Goal: Task Accomplishment & Management: Use online tool/utility

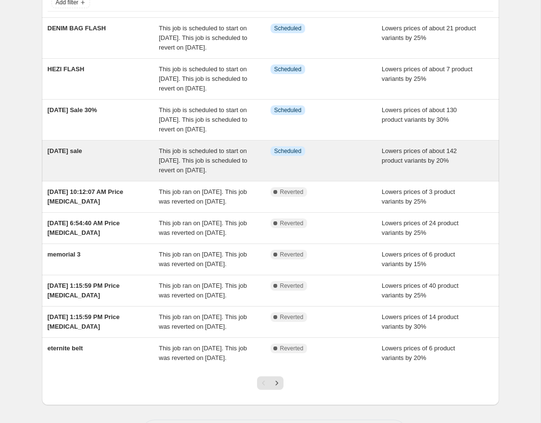
scroll to position [71, 0]
click at [237, 175] on div "This job is scheduled to start on [DATE]. This job is scheduled to revert on [D…" at bounding box center [215, 160] width 112 height 29
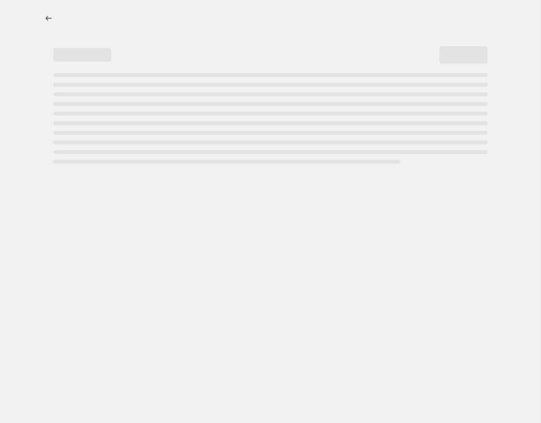
select select "percentage"
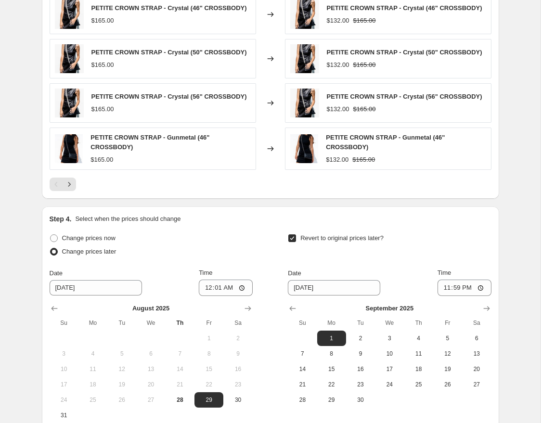
scroll to position [865, 0]
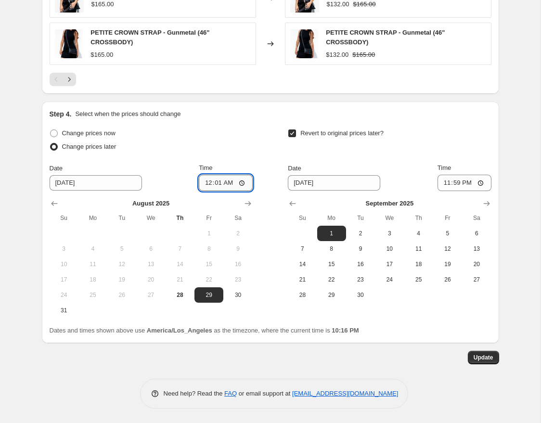
click at [218, 183] on input "00:01" at bounding box center [226, 183] width 54 height 16
type input "00:00"
click at [233, 154] on div "Change prices now Change prices later" at bounding box center [151, 141] width 203 height 29
click at [479, 357] on span "Update" at bounding box center [484, 358] width 20 height 8
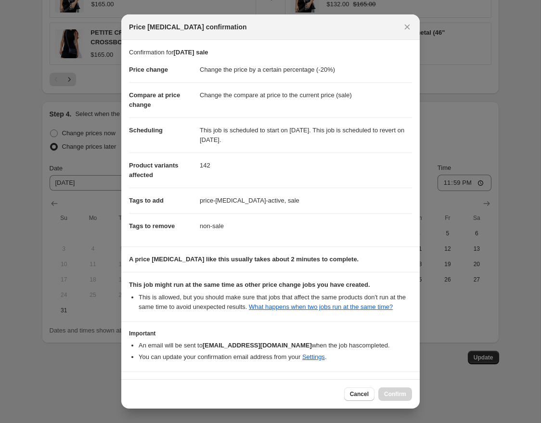
scroll to position [41, 0]
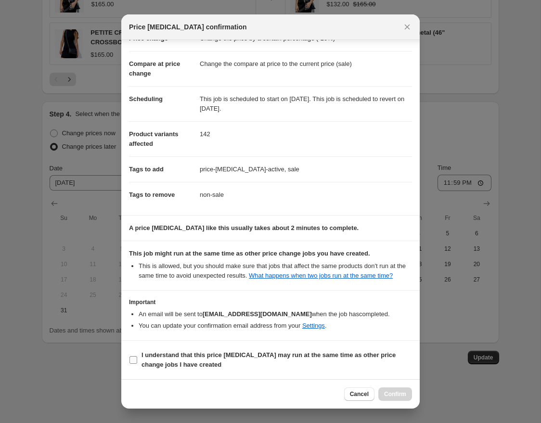
drag, startPoint x: 134, startPoint y: 358, endPoint x: 144, endPoint y: 359, distance: 10.2
click at [136, 358] on input "I understand that this price [MEDICAL_DATA] may run at the same time as other p…" at bounding box center [134, 360] width 8 height 8
checkbox input "true"
click at [399, 396] on span "Confirm" at bounding box center [395, 395] width 22 height 8
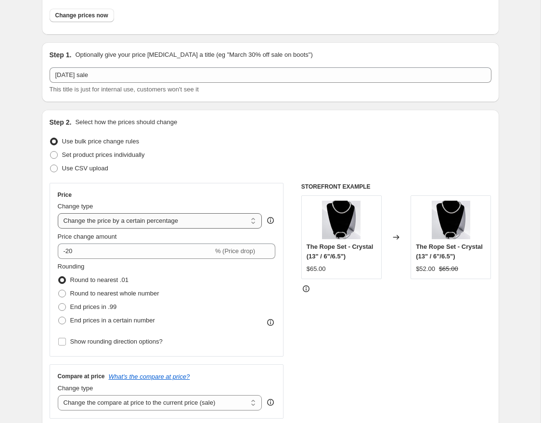
scroll to position [0, 0]
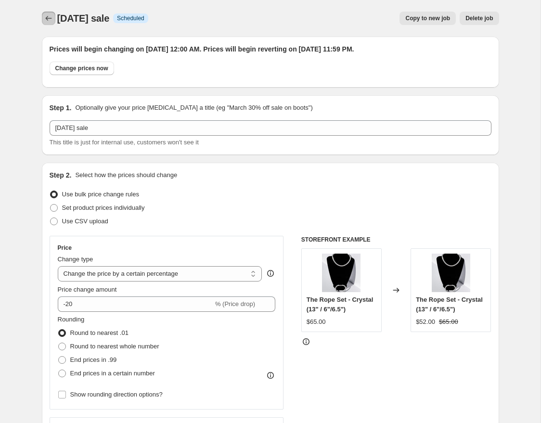
click at [51, 21] on icon "Price change jobs" at bounding box center [49, 18] width 10 height 10
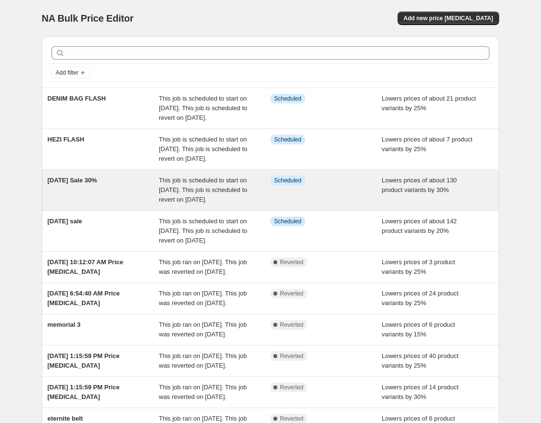
click at [144, 205] on div "[DATE] Sale 30%" at bounding box center [104, 190] width 112 height 29
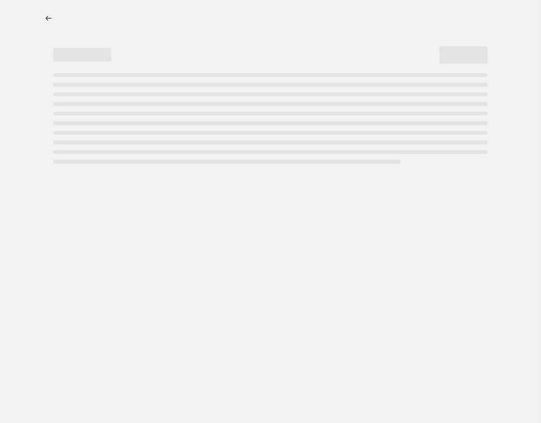
select select "percentage"
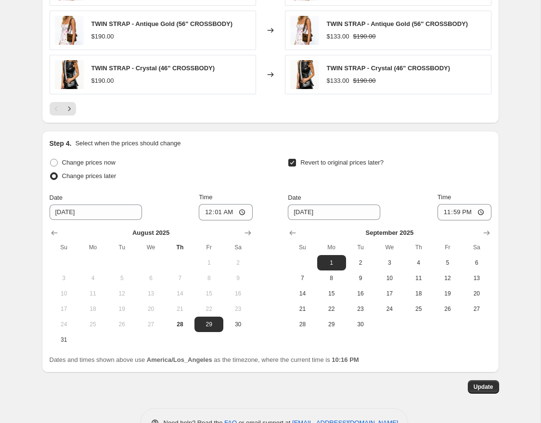
scroll to position [862, 0]
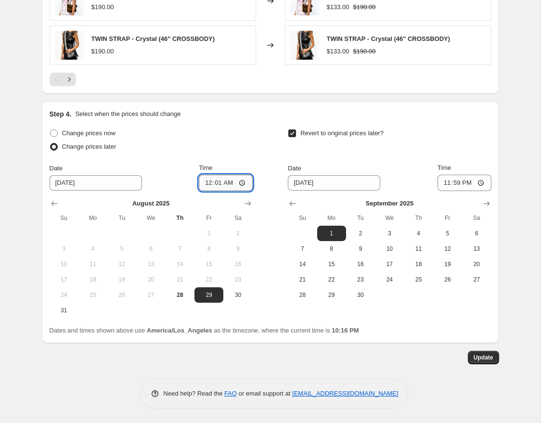
click at [217, 183] on input "00:01" at bounding box center [226, 183] width 54 height 16
type input "00:00"
click at [316, 363] on div "Update" at bounding box center [271, 357] width 458 height 13
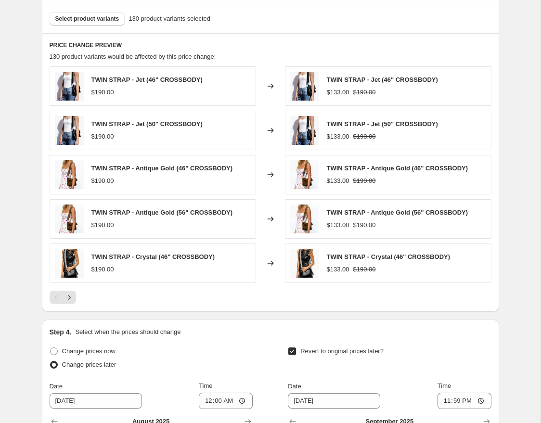
scroll to position [641, 0]
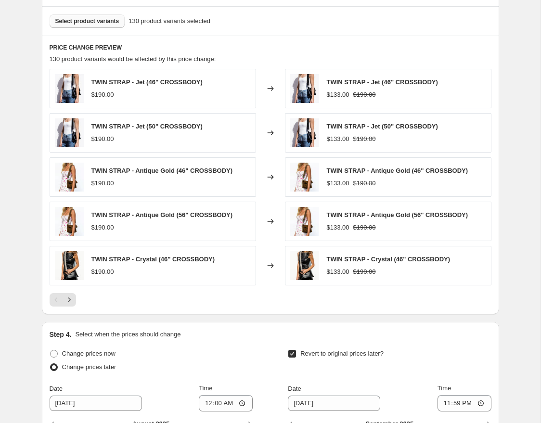
drag, startPoint x: 116, startPoint y: 30, endPoint x: 116, endPoint y: 25, distance: 5.8
click at [116, 30] on div "Select product variants 130 product variants selected" at bounding box center [271, 20] width 458 height 29
click at [116, 25] on button "Select product variants" at bounding box center [88, 20] width 76 height 13
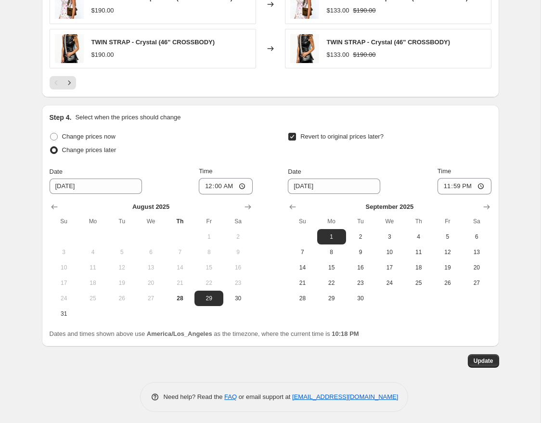
scroll to position [862, 0]
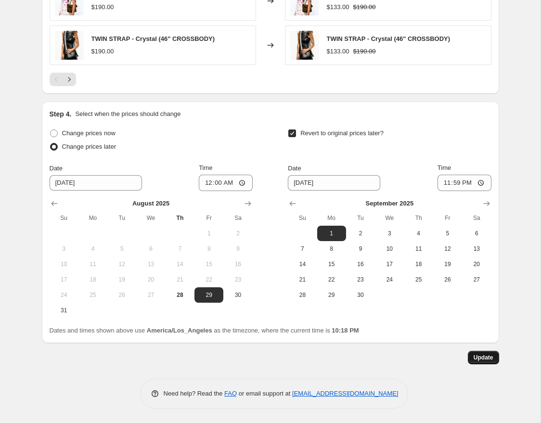
click at [487, 357] on span "Update" at bounding box center [484, 358] width 20 height 8
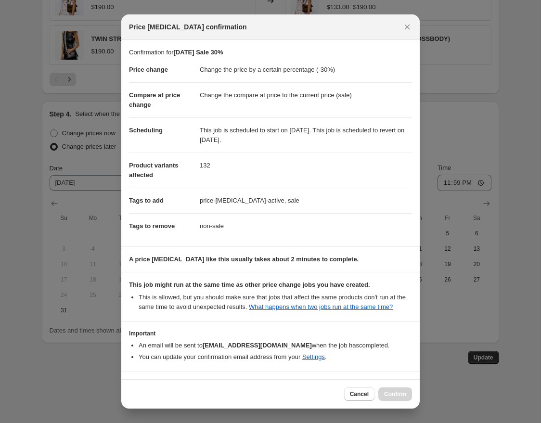
scroll to position [41, 0]
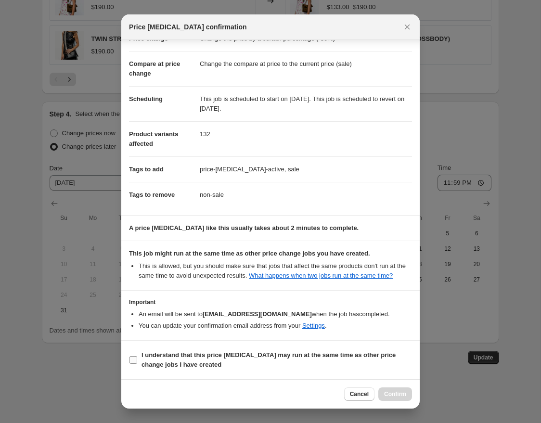
click at [135, 356] on span ":r5f:" at bounding box center [133, 360] width 9 height 9
click at [135, 356] on input "I understand that this price [MEDICAL_DATA] may run at the same time as other p…" at bounding box center [134, 360] width 8 height 8
checkbox input "true"
click at [394, 393] on span "Confirm" at bounding box center [395, 395] width 22 height 8
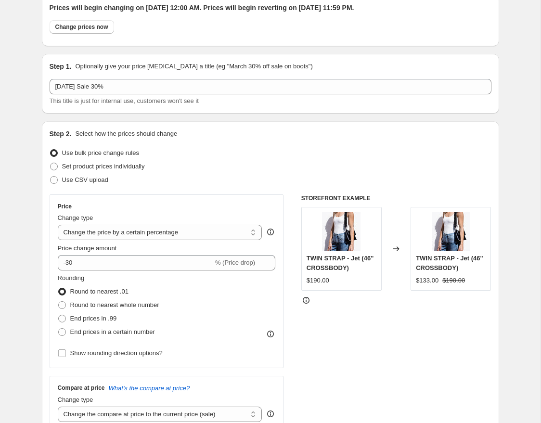
scroll to position [0, 0]
